Goal: Task Accomplishment & Management: Complete application form

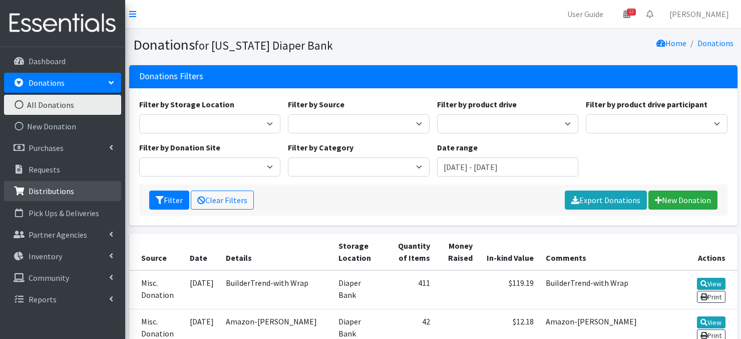
click at [36, 193] on p "Distributions" at bounding box center [52, 191] width 46 height 10
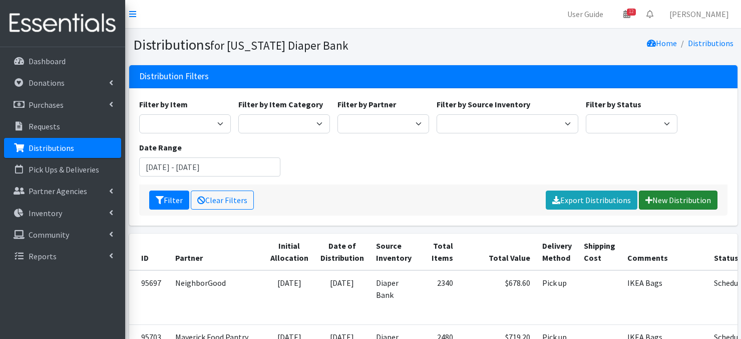
click at [661, 197] on link "New Distribution" at bounding box center [678, 199] width 79 height 19
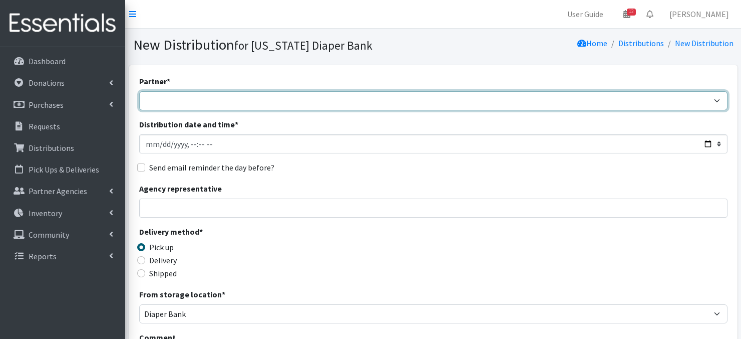
click at [192, 103] on select "Abide A Mother's Love [PERSON_NAME] Area Refugee Taskforce Big Brothers Big Sis…" at bounding box center [433, 100] width 589 height 19
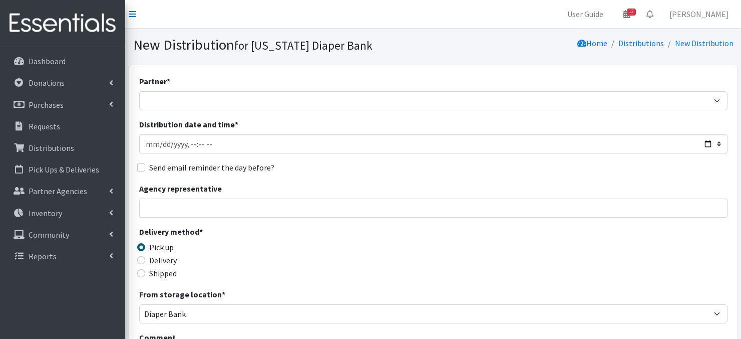
click at [468, 72] on div "Partner * Abide A Mother's Love [PERSON_NAME] Area Refugee Taskforce Big Brothe…" at bounding box center [433, 326] width 609 height 523
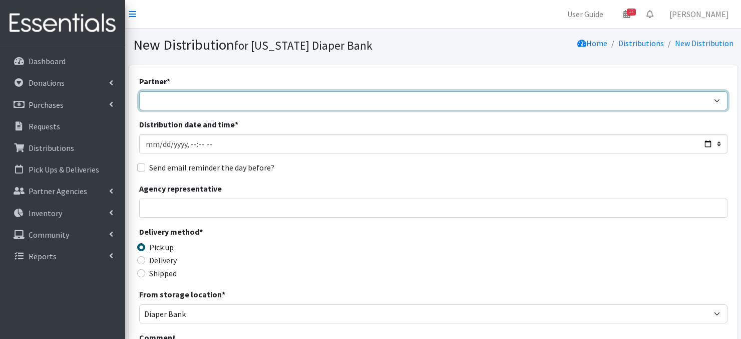
click at [237, 102] on select "Abide A Mother's Love [PERSON_NAME] Area Refugee Taskforce Big Brothers Big Sis…" at bounding box center [433, 100] width 589 height 19
select select "4267"
click at [139, 91] on select "Abide A Mother's Love [PERSON_NAME] Area Refugee Taskforce Big Brothers Big Sis…" at bounding box center [433, 100] width 589 height 19
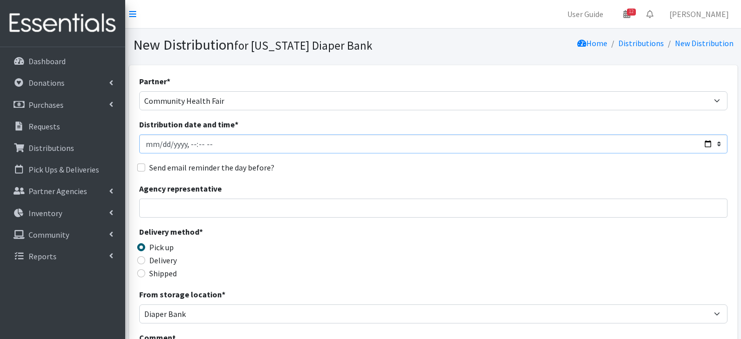
click at [148, 140] on input "Distribution date and time *" at bounding box center [433, 143] width 589 height 19
type input "[DATE]T23:59"
click at [188, 140] on input "Distribution date and time *" at bounding box center [433, 143] width 589 height 19
type input "[DATE]T08:00"
click at [303, 159] on div "Partner * Abide A Mother's Love [PERSON_NAME] Area Refugee Taskforce Big Brothe…" at bounding box center [433, 303] width 589 height 456
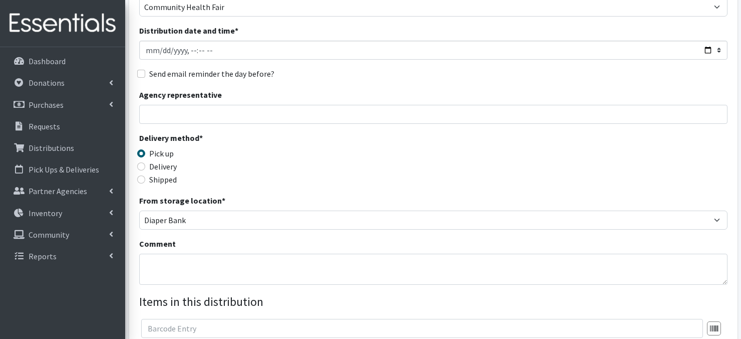
scroll to position [100, 0]
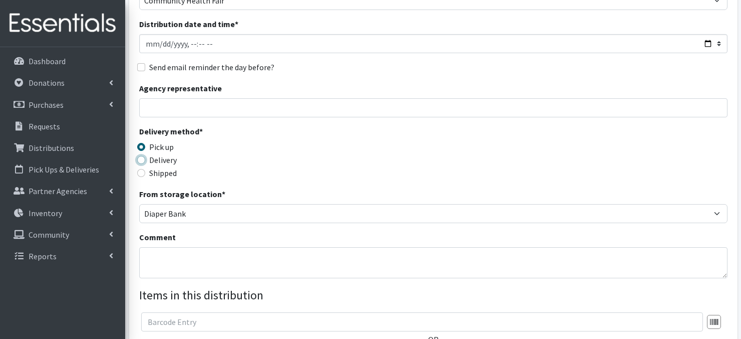
click at [141, 160] on input "Delivery" at bounding box center [141, 160] width 8 height 8
radio input "true"
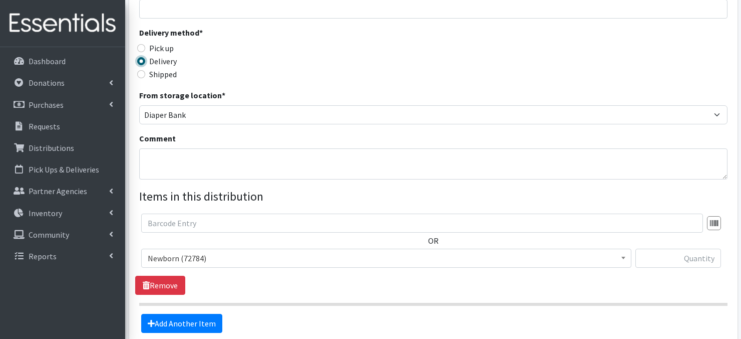
scroll to position [217, 0]
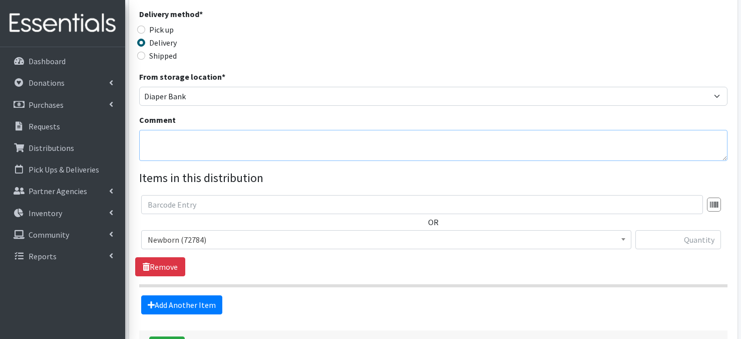
click at [161, 144] on textarea "Comment" at bounding box center [433, 145] width 589 height 31
click at [153, 144] on textarea "Comment" at bounding box center [433, 145] width 589 height 31
click at [146, 151] on textarea "[DATE] with Greater Saint Paul's Ministries" at bounding box center [433, 145] width 589 height 31
click at [321, 142] on textarea "[DATE] with Greater Saint Paul's Ministries" at bounding box center [433, 145] width 589 height 31
click at [152, 153] on textarea "[DATE] with Greater Saint Paul's Ministries" at bounding box center [433, 145] width 589 height 31
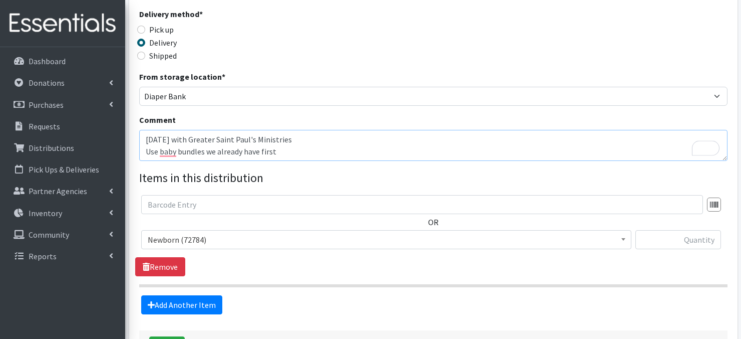
click at [144, 149] on textarea "[DATE] with Greater Saint Paul's Ministries Use baby bundles we already have fi…" at bounding box center [433, 145] width 589 height 31
click at [277, 152] on textarea "[DATE] with Greater Saint Paul's Ministries (Use baby bundles we already have f…" at bounding box center [433, 145] width 589 height 31
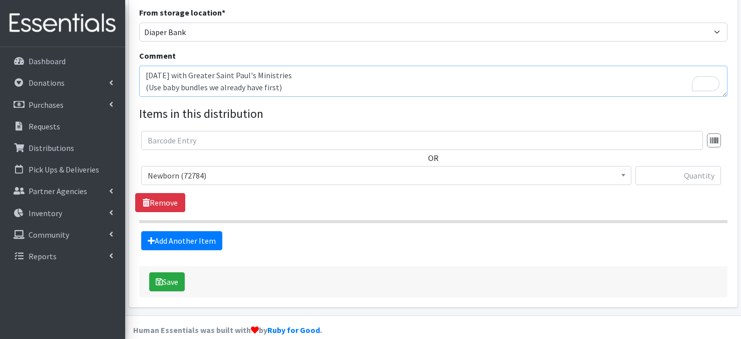
scroll to position [286, 0]
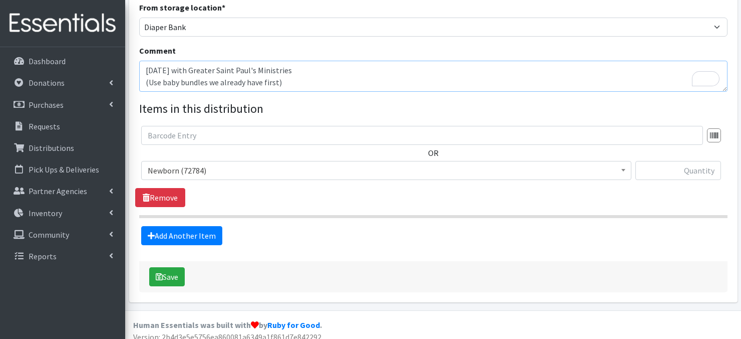
type textarea "[DATE] with Greater Saint Paul's Ministries (Use baby bundles we already have f…"
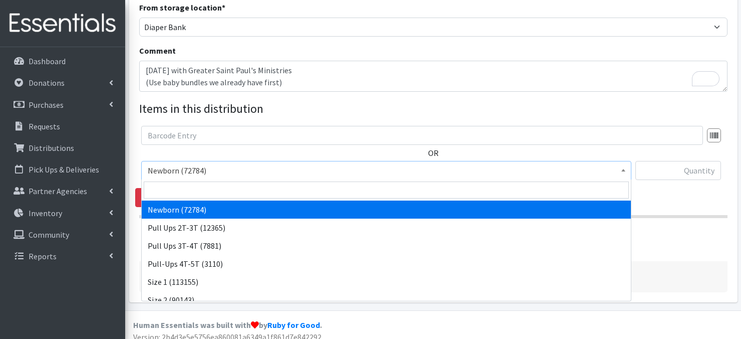
click at [625, 173] on span at bounding box center [624, 169] width 10 height 16
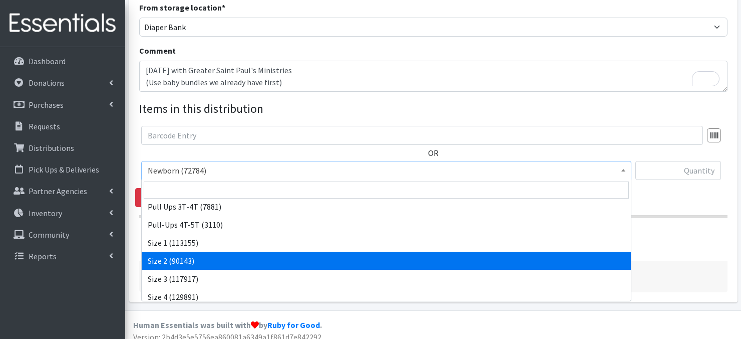
scroll to position [0, 0]
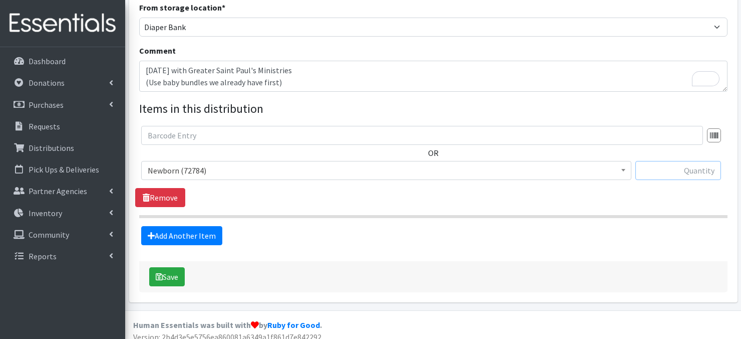
click at [657, 172] on input "text" at bounding box center [679, 170] width 86 height 19
type input "25"
click at [186, 238] on link "Add Another Item" at bounding box center [181, 235] width 81 height 19
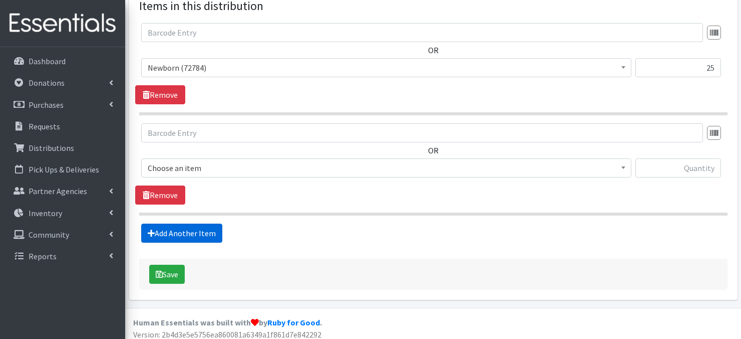
scroll to position [394, 0]
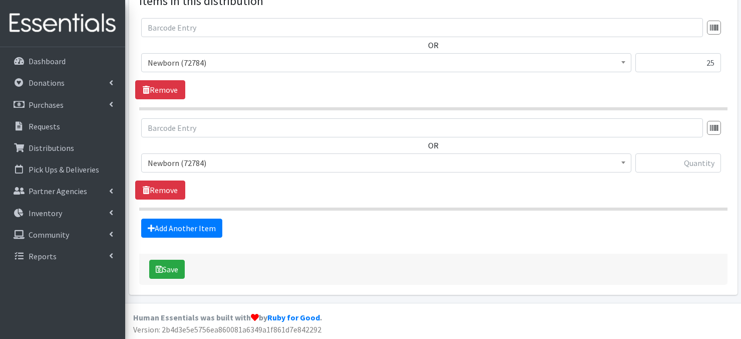
click at [627, 161] on span at bounding box center [624, 162] width 10 height 16
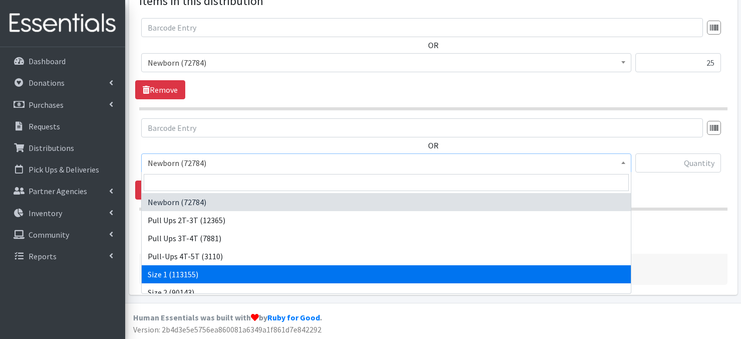
select select "3682"
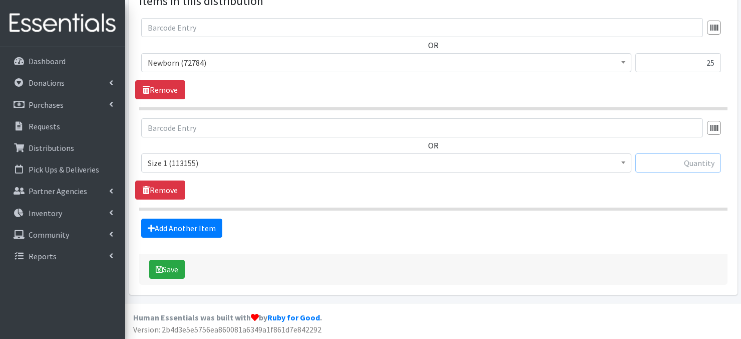
click at [673, 161] on input "text" at bounding box center [679, 162] width 86 height 19
type input "25"
click at [182, 230] on link "Add Another Item" at bounding box center [181, 227] width 81 height 19
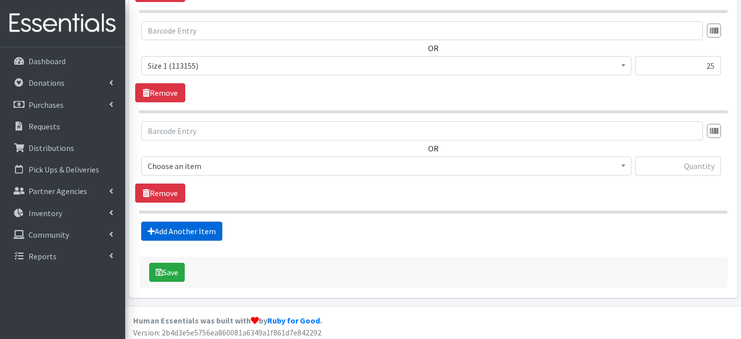
scroll to position [494, 0]
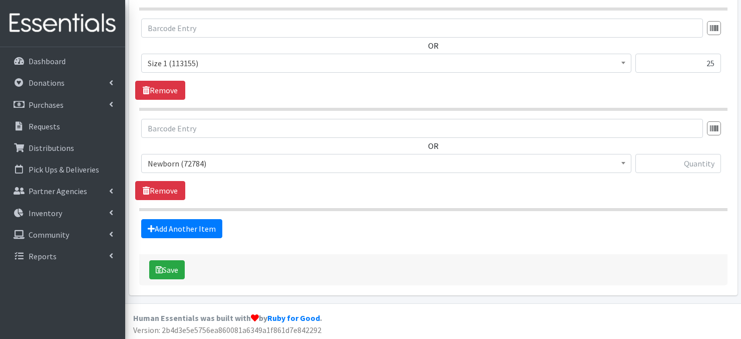
click at [626, 163] on span at bounding box center [624, 162] width 10 height 16
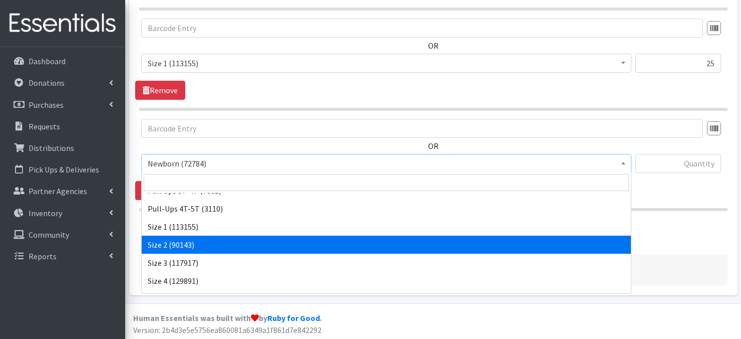
scroll to position [60, 0]
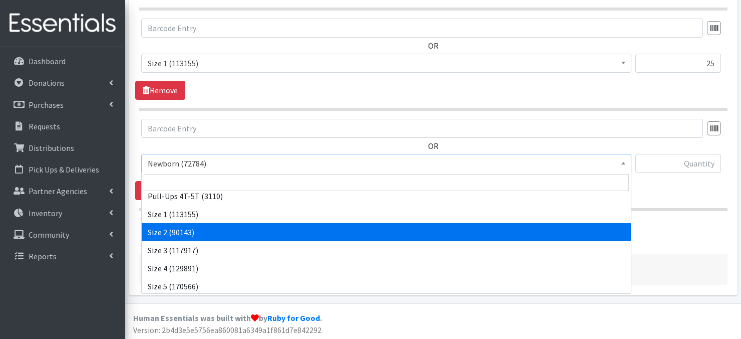
select select "3683"
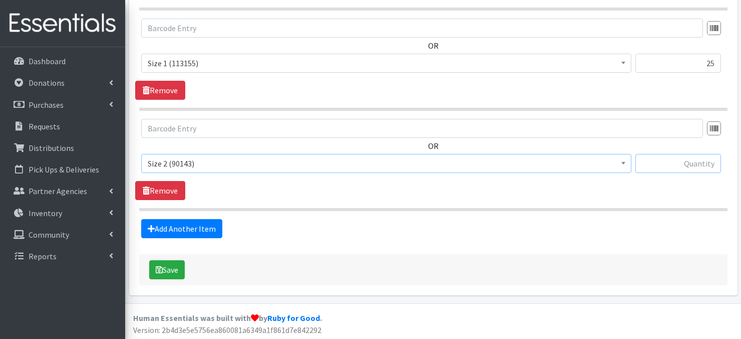
click at [688, 164] on input "text" at bounding box center [679, 163] width 86 height 19
click at [669, 166] on input "text" at bounding box center [679, 163] width 86 height 19
type input "25"
click at [190, 229] on link "Add Another Item" at bounding box center [181, 228] width 81 height 19
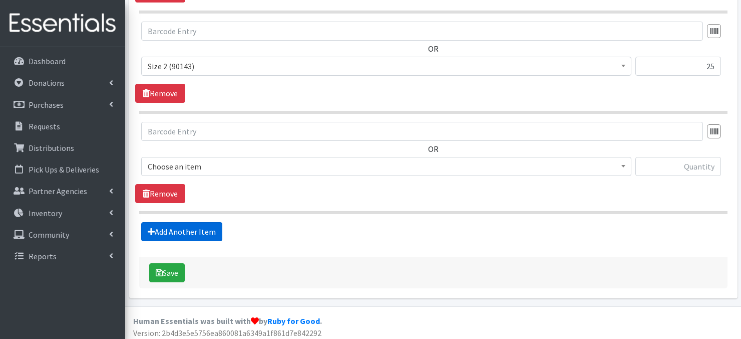
scroll to position [594, 0]
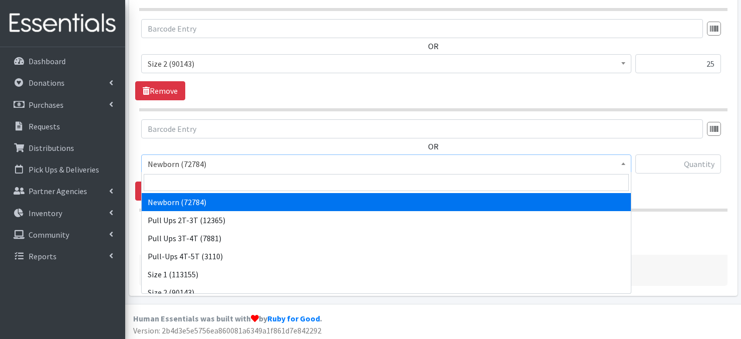
click at [620, 163] on span at bounding box center [624, 163] width 10 height 16
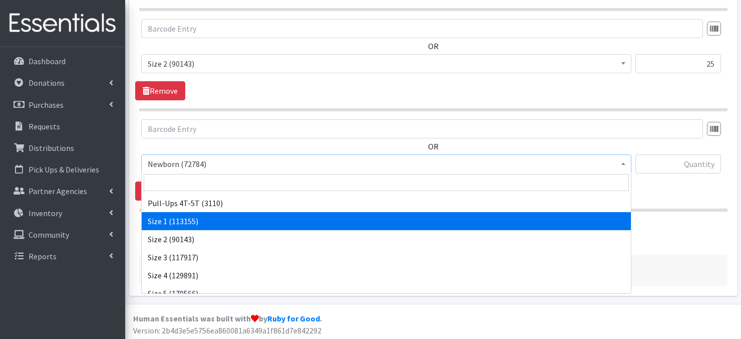
scroll to position [60, 0]
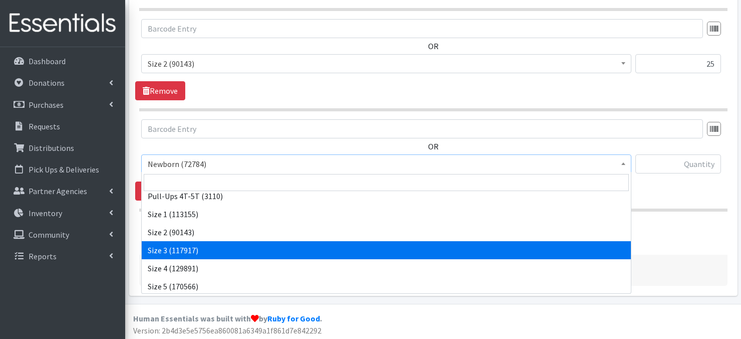
select select "3684"
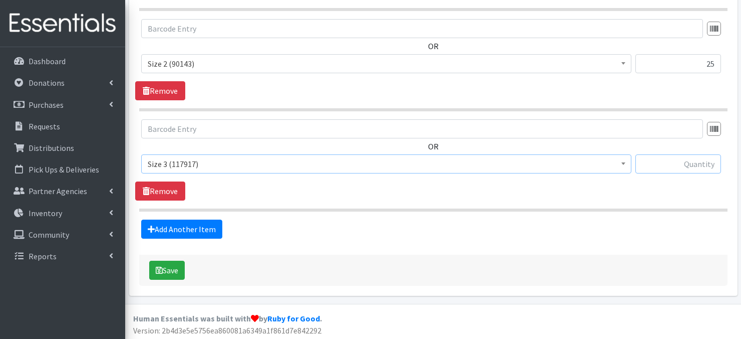
click at [654, 166] on input "text" at bounding box center [679, 163] width 86 height 19
type input "50"
click at [199, 228] on link "Add Another Item" at bounding box center [181, 228] width 81 height 19
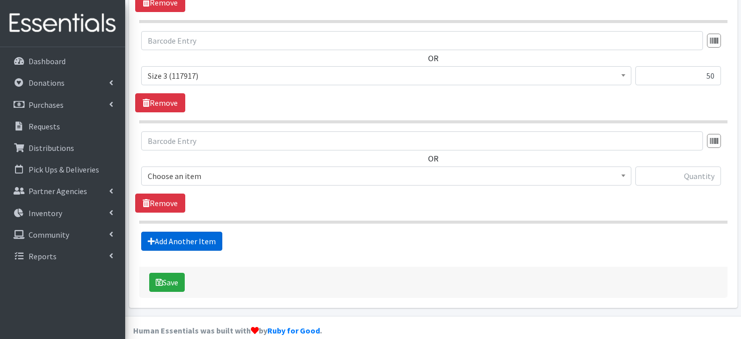
scroll to position [694, 0]
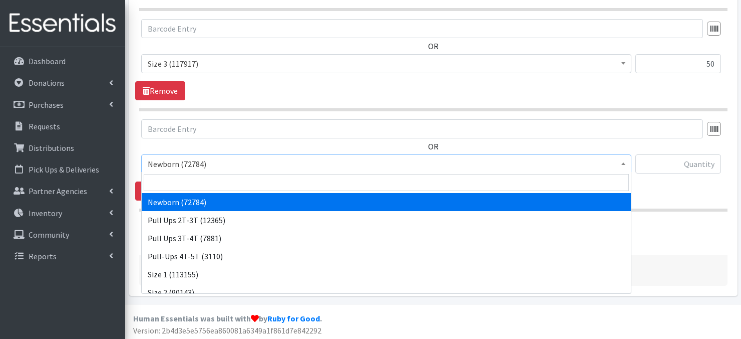
click at [620, 162] on span at bounding box center [624, 163] width 10 height 16
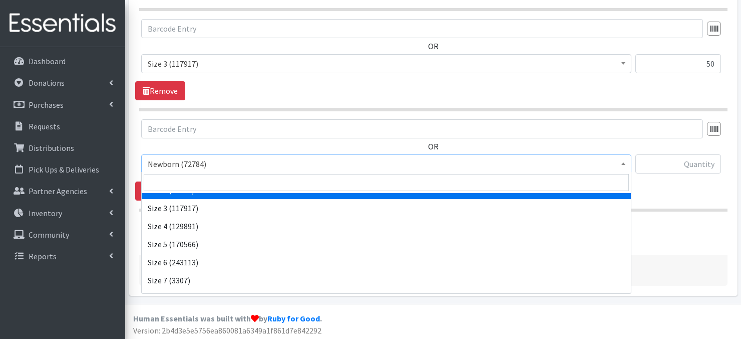
scroll to position [116, 0]
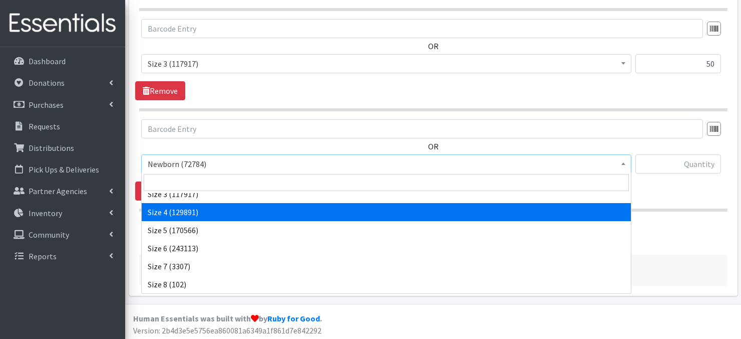
select select "3685"
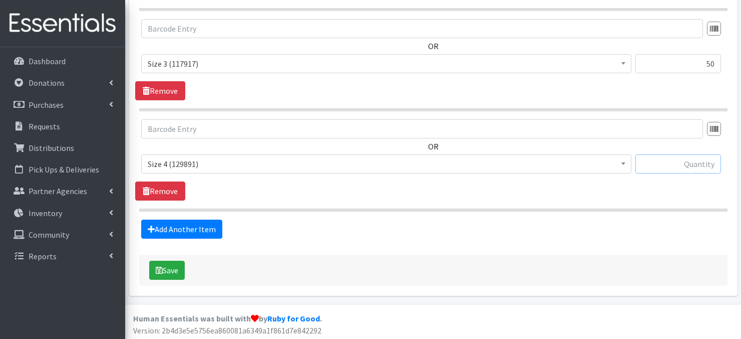
click at [663, 163] on input "text" at bounding box center [679, 163] width 86 height 19
click at [681, 163] on input "text" at bounding box center [679, 163] width 86 height 19
type input "75"
click at [194, 230] on link "Add Another Item" at bounding box center [181, 228] width 81 height 19
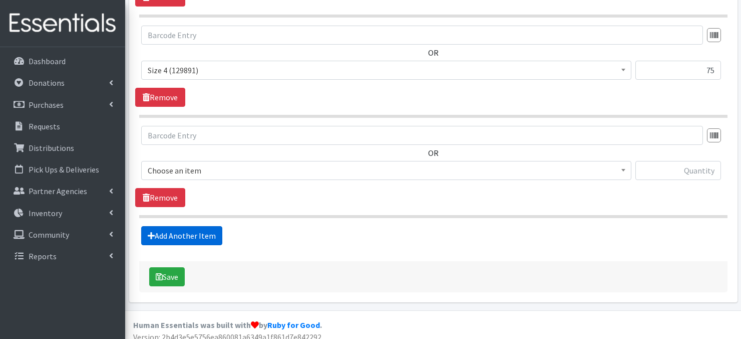
scroll to position [793, 0]
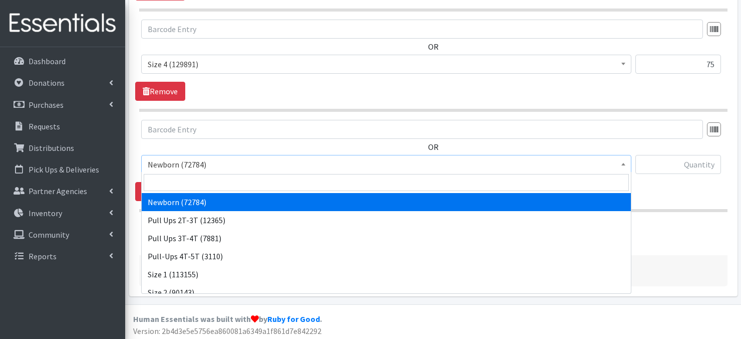
click at [624, 159] on span at bounding box center [624, 163] width 10 height 16
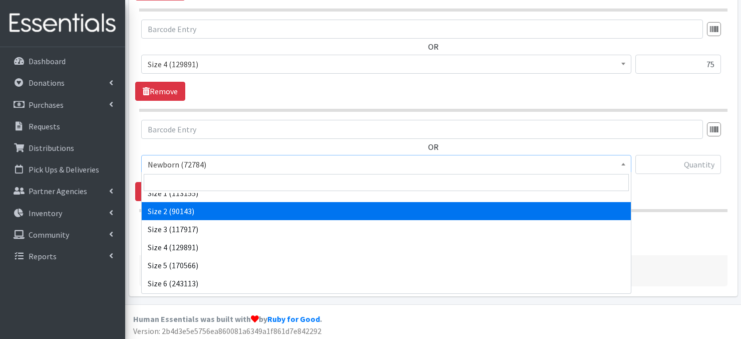
scroll to position [87, 0]
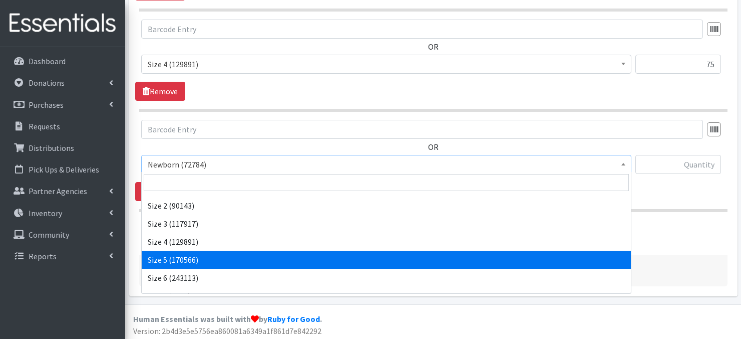
select select "3686"
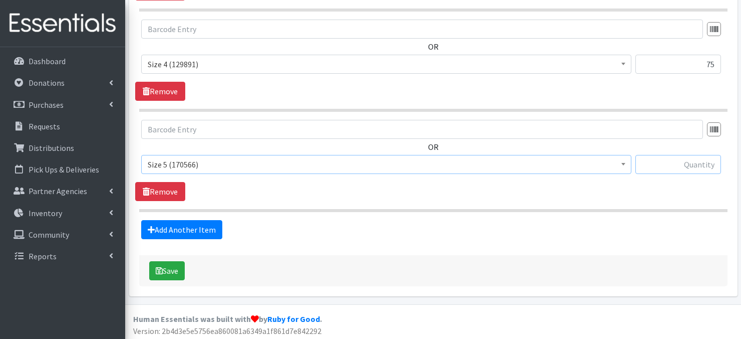
click at [699, 167] on input "text" at bounding box center [679, 164] width 86 height 19
type input "100"
click at [169, 227] on link "Add Another Item" at bounding box center [181, 229] width 81 height 19
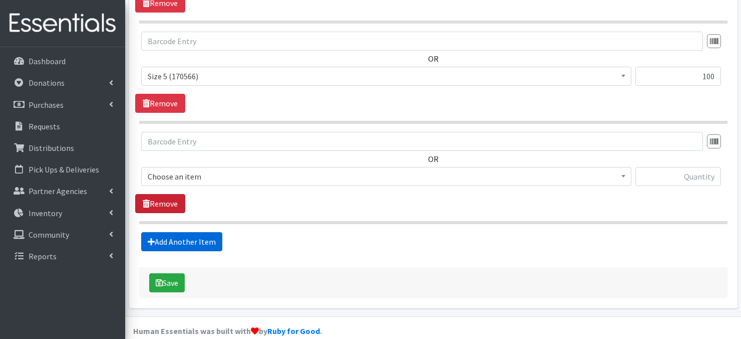
scroll to position [894, 0]
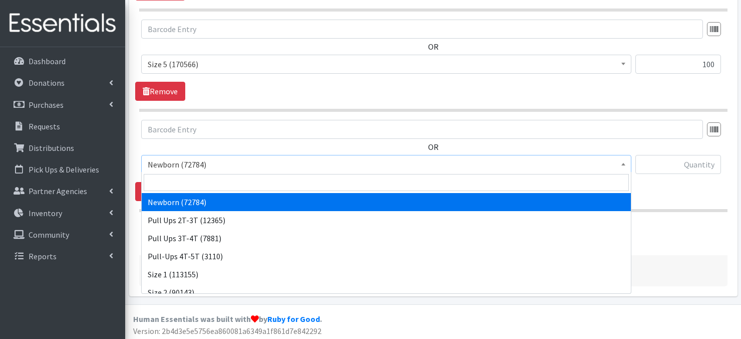
click at [625, 163] on b at bounding box center [624, 164] width 4 height 3
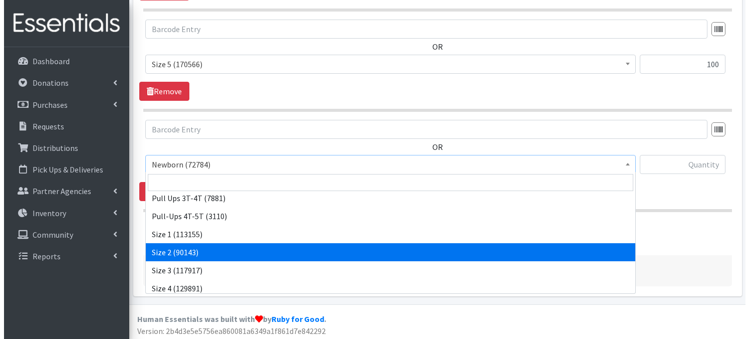
scroll to position [73, 0]
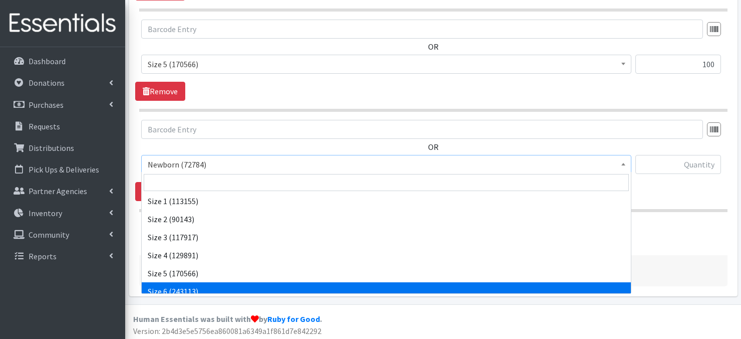
click at [247, 293] on span "Newborn (72784) Pull Ups 2T-3T (12365) Pull Ups 3T-4T (7881) Pull-Ups 4T-5T (31…" at bounding box center [386, 233] width 490 height 122
select select "3687"
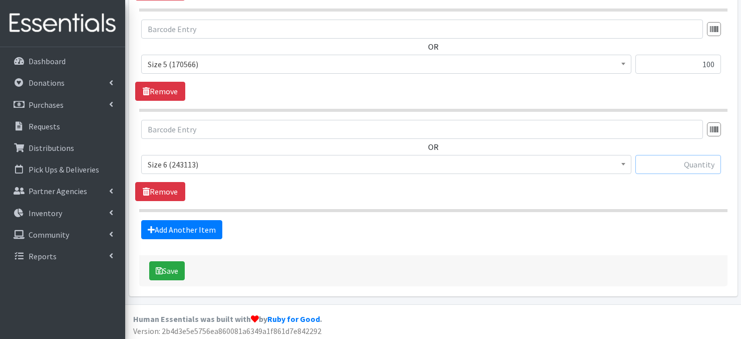
click at [666, 162] on input "text" at bounding box center [679, 164] width 86 height 19
type input "100"
click at [514, 228] on div "Add Another Item" at bounding box center [433, 229] width 596 height 19
click at [177, 270] on button "Save" at bounding box center [167, 270] width 36 height 19
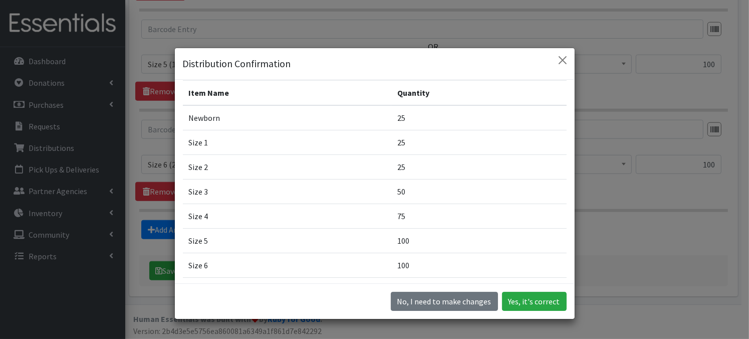
scroll to position [40, 0]
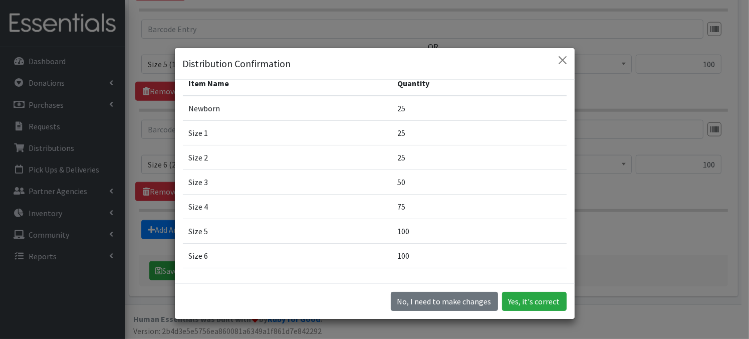
drag, startPoint x: 561, startPoint y: 233, endPoint x: 562, endPoint y: 213, distance: 20.5
click at [562, 213] on div "You are about to create a distribution for Community Health Fair from Diaper Ba…" at bounding box center [375, 181] width 400 height 203
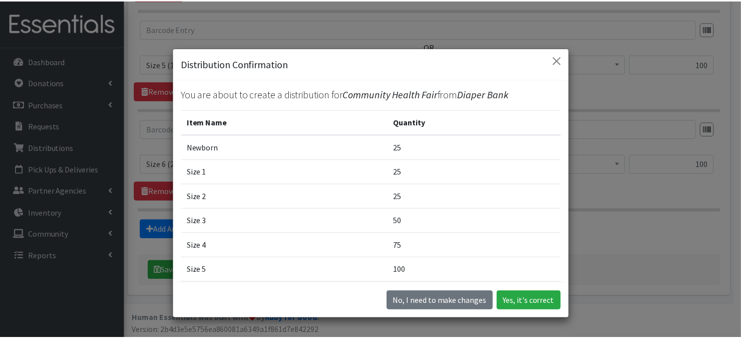
scroll to position [0, 0]
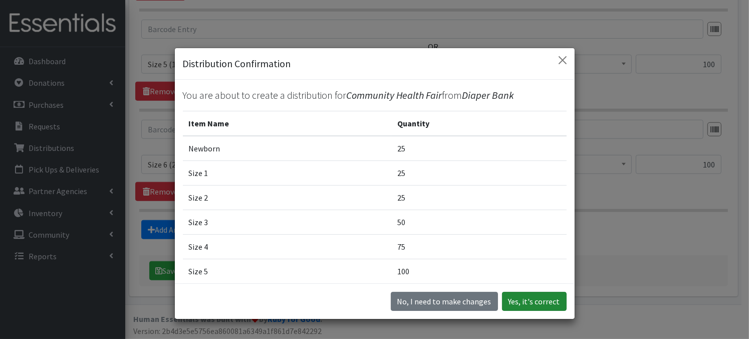
click at [539, 302] on button "Yes, it's correct" at bounding box center [534, 301] width 65 height 19
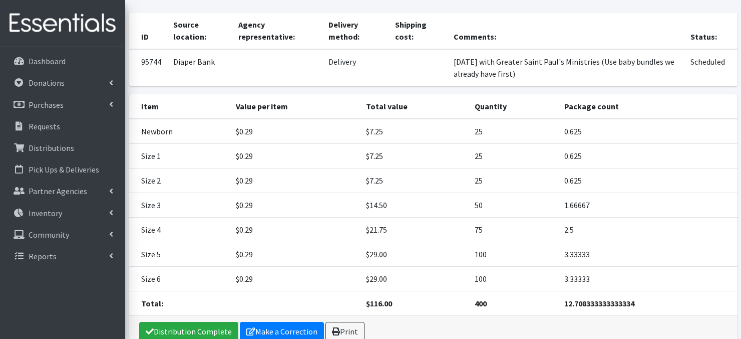
scroll to position [137, 0]
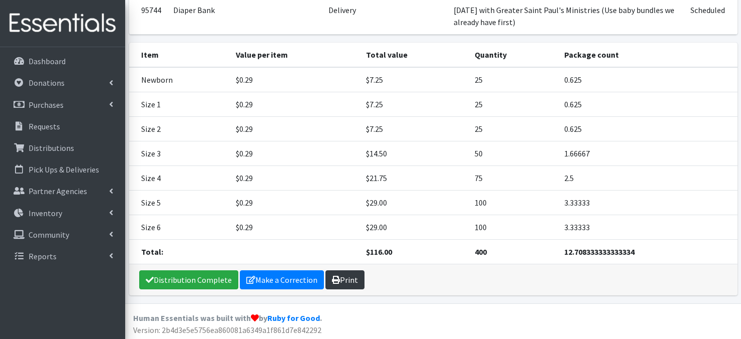
click at [347, 283] on link "Print" at bounding box center [345, 279] width 39 height 19
